Goal: Task Accomplishment & Management: Manage account settings

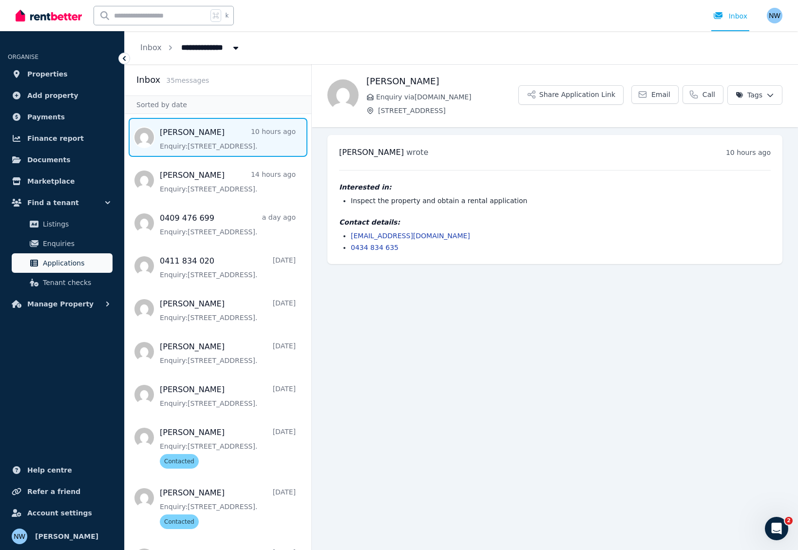
click at [60, 263] on span "Applications" at bounding box center [76, 263] width 66 height 12
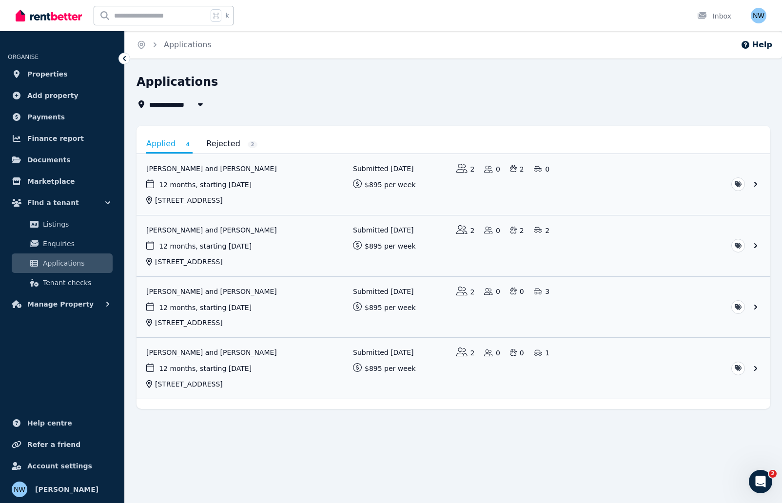
click at [219, 143] on link "Rejected 2" at bounding box center [231, 143] width 51 height 17
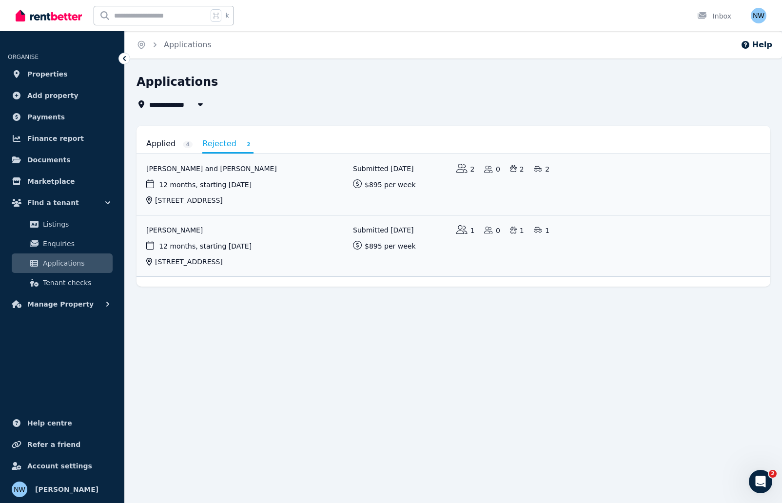
click at [153, 144] on link "Applied 4" at bounding box center [169, 143] width 46 height 17
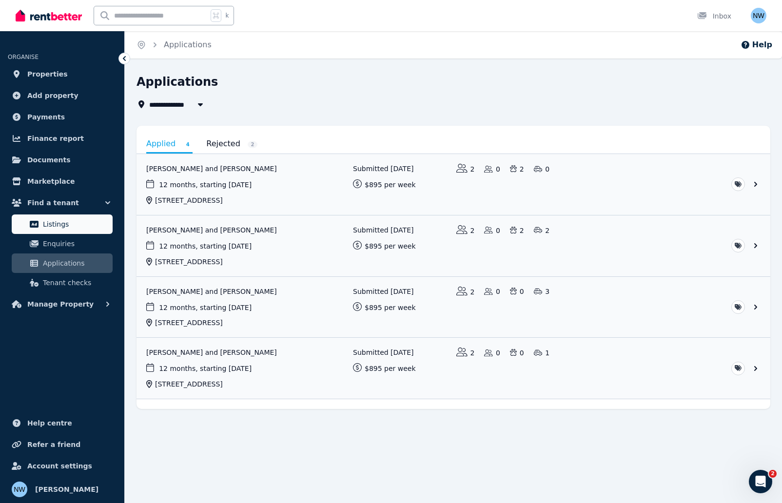
click at [53, 226] on span "Listings" at bounding box center [76, 224] width 66 height 12
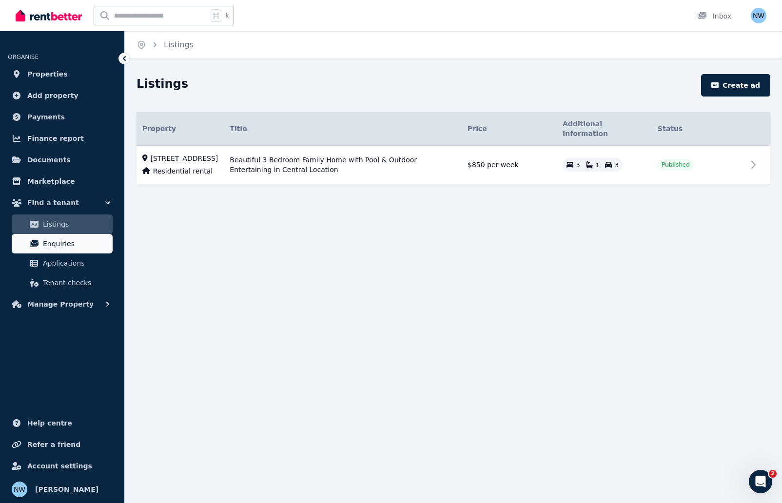
click at [52, 242] on span "Enquiries" at bounding box center [76, 244] width 66 height 12
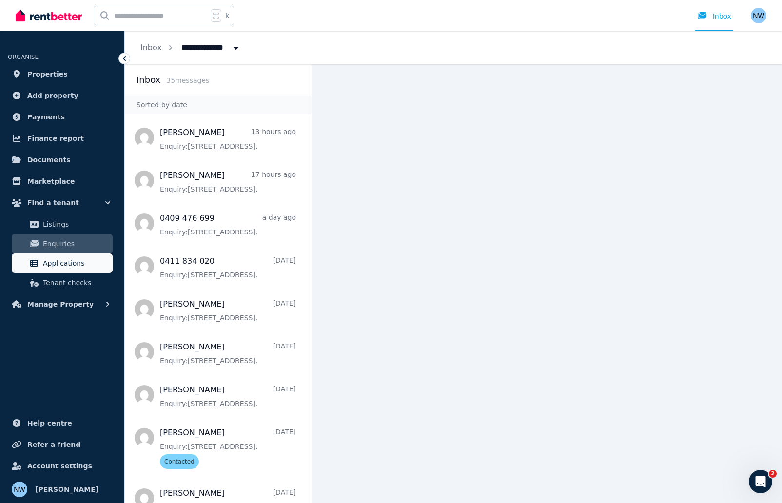
click at [52, 267] on span "Applications" at bounding box center [76, 263] width 66 height 12
